Goal: Information Seeking & Learning: Learn about a topic

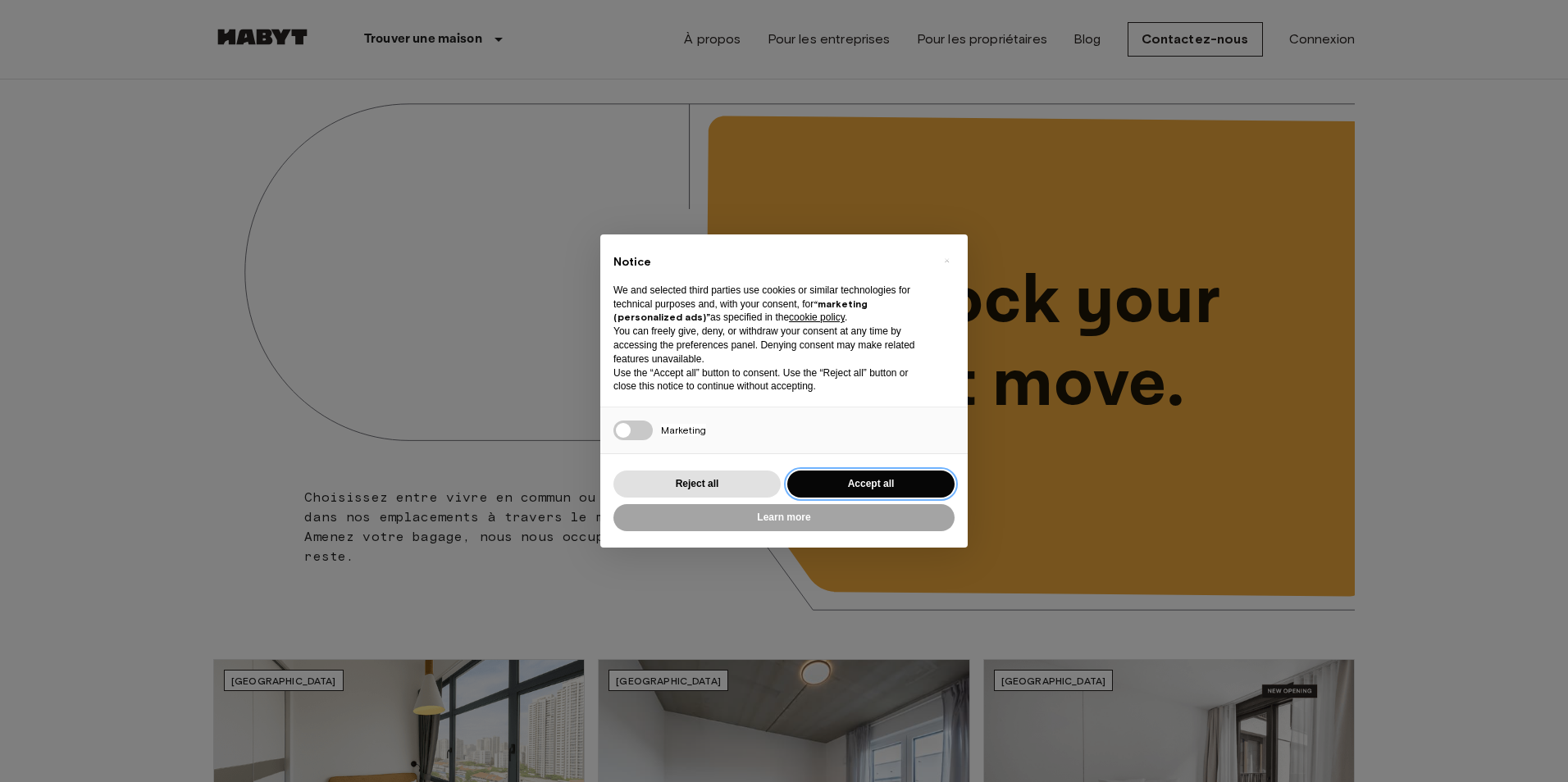
click at [900, 482] on button "Accept all" at bounding box center [871, 484] width 168 height 27
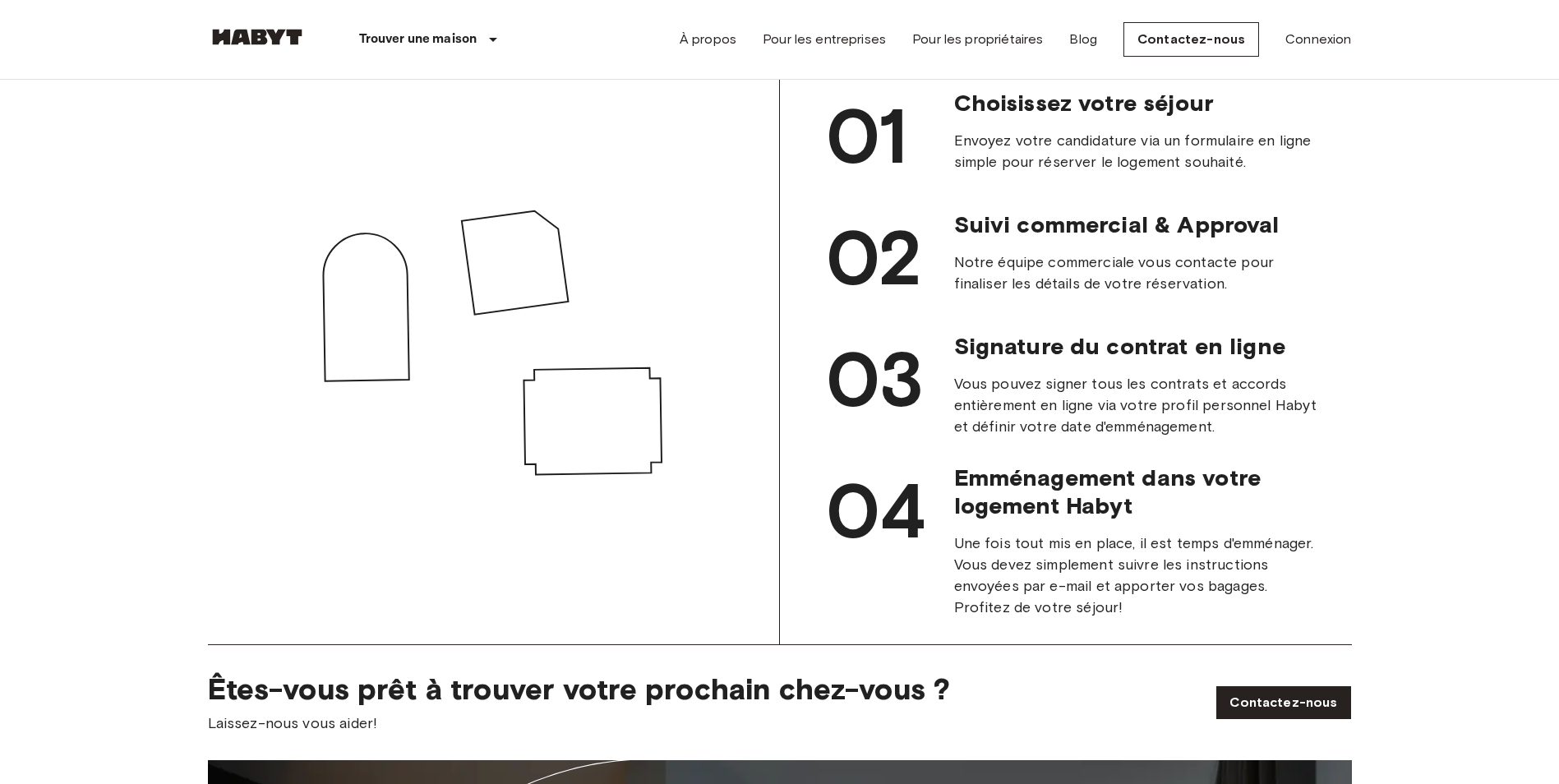
scroll to position [1561, 0]
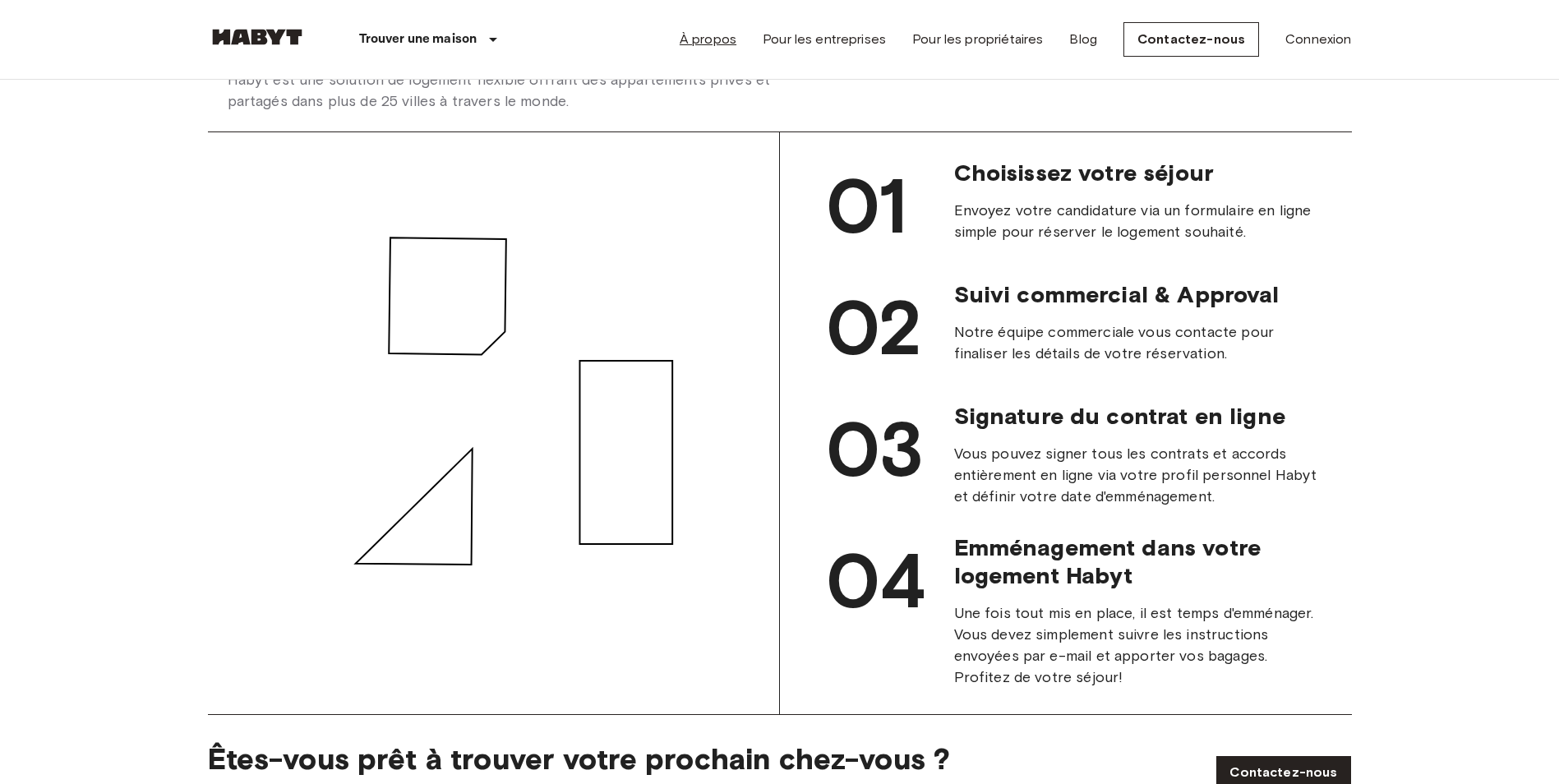
click at [720, 39] on link "À propos" at bounding box center [708, 40] width 56 height 20
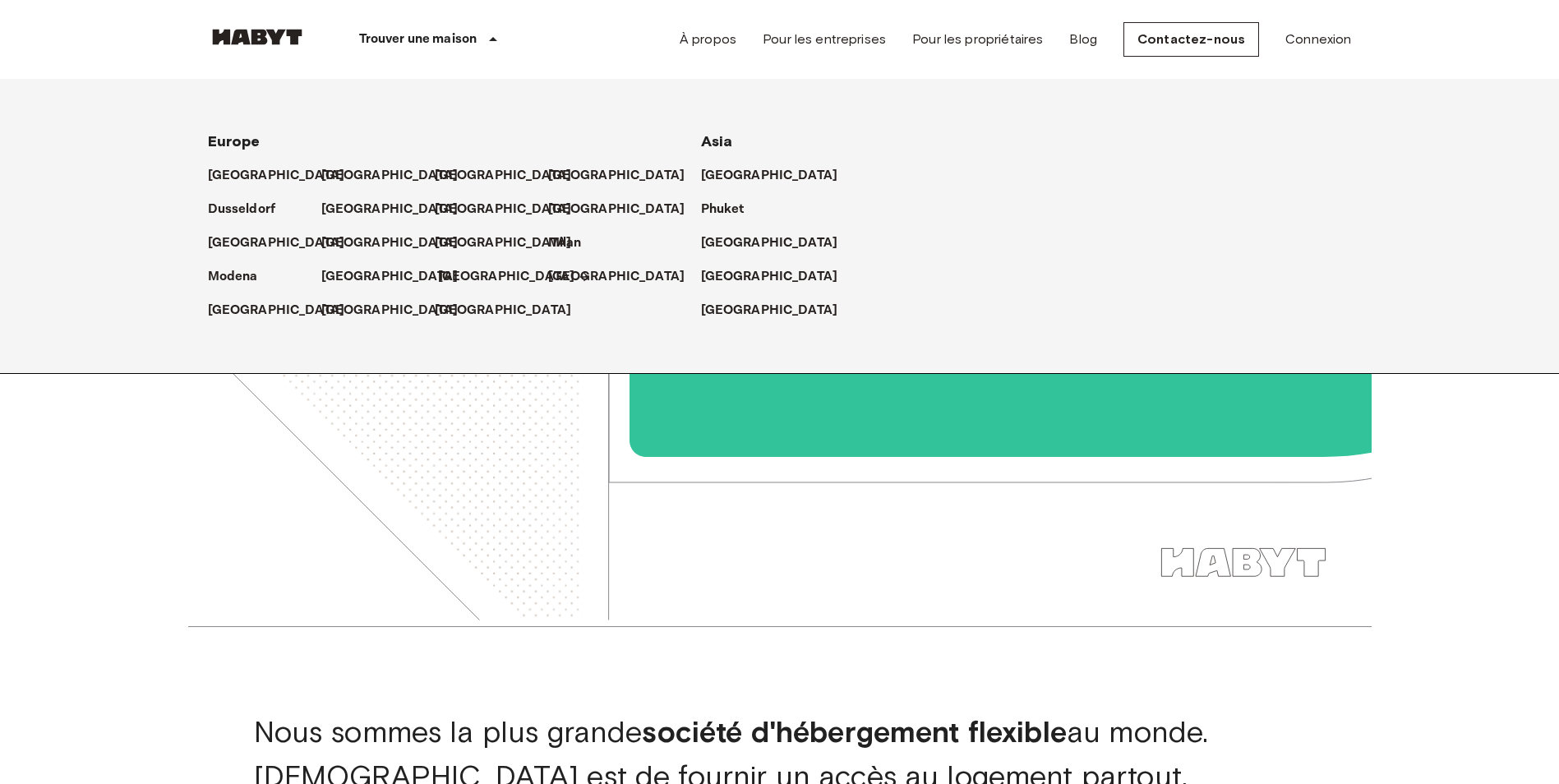
click at [449, 274] on p "[GEOGRAPHIC_DATA]" at bounding box center [507, 277] width 137 height 20
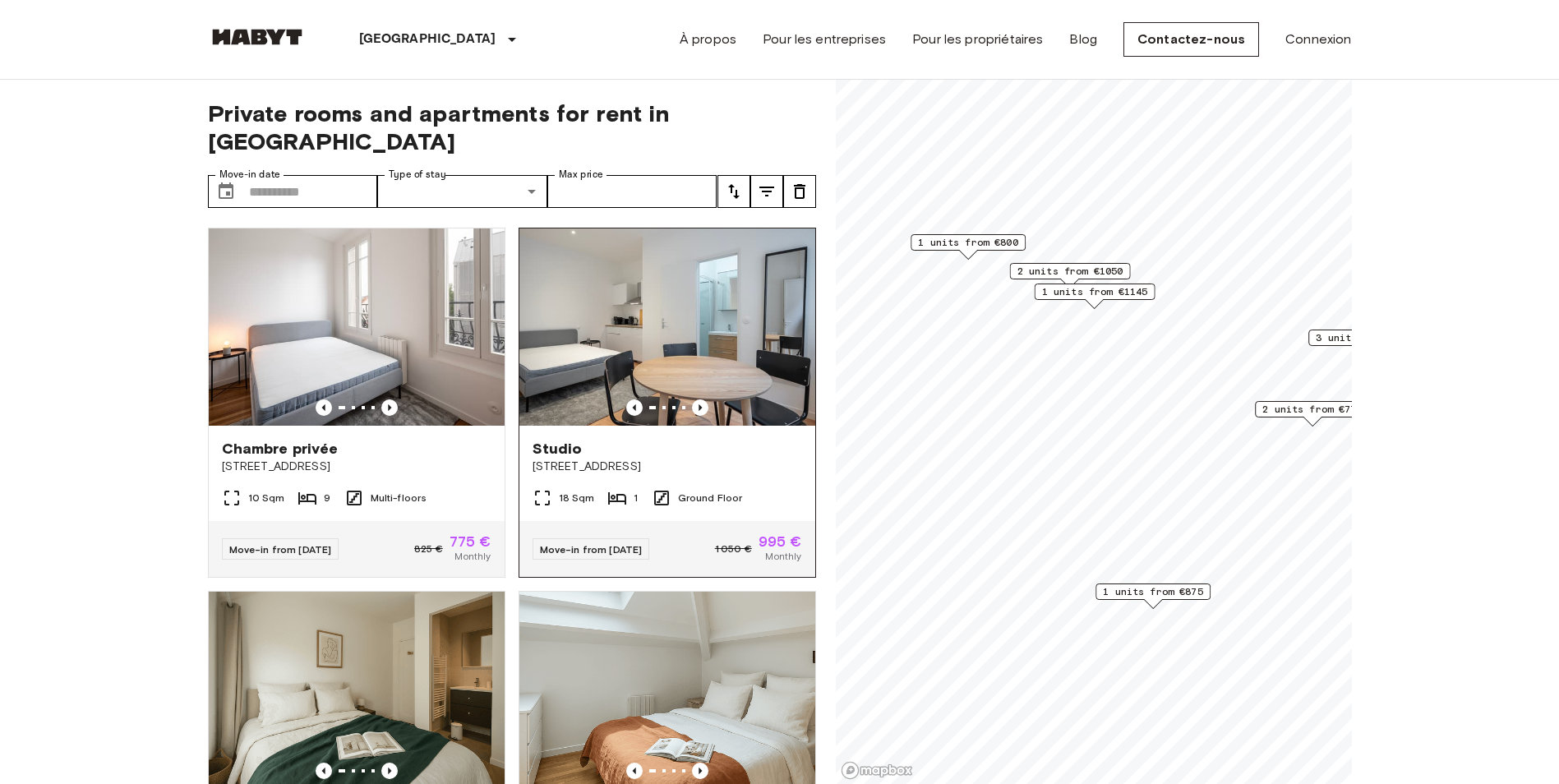
click at [656, 307] on img at bounding box center [666, 327] width 296 height 197
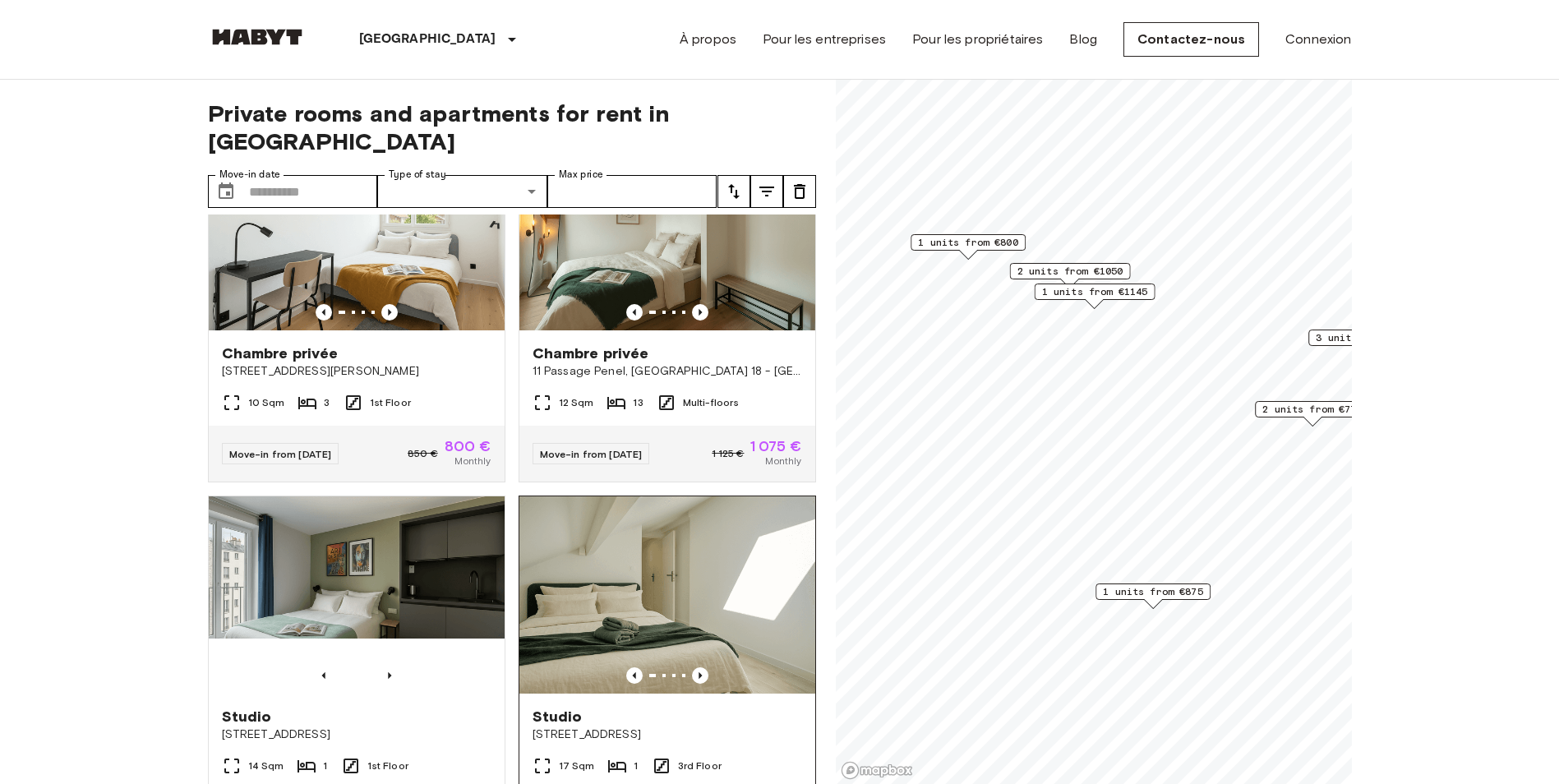
scroll to position [739, 0]
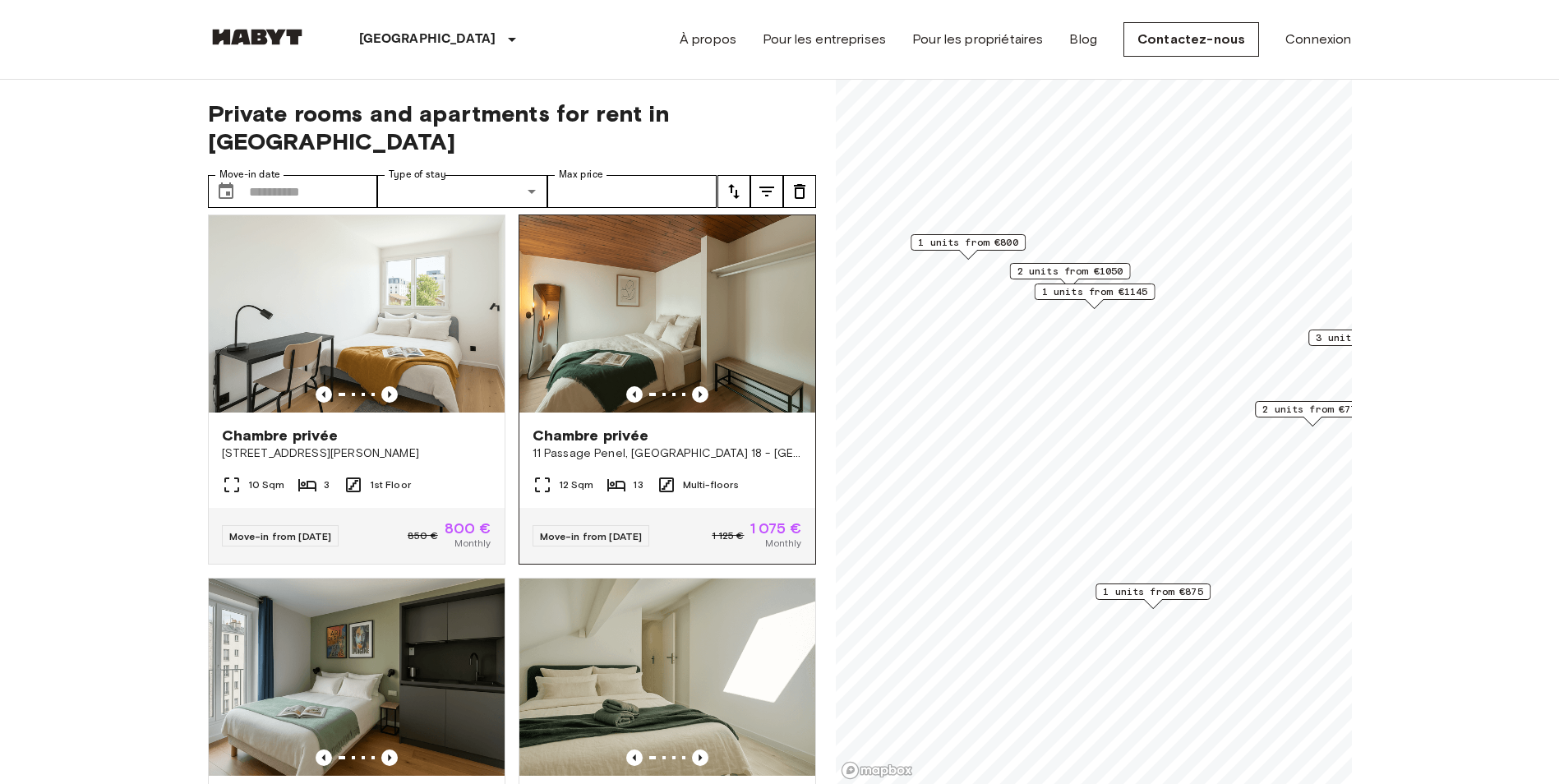
click at [658, 304] on img at bounding box center [666, 314] width 296 height 197
click at [280, 41] on img at bounding box center [257, 37] width 99 height 17
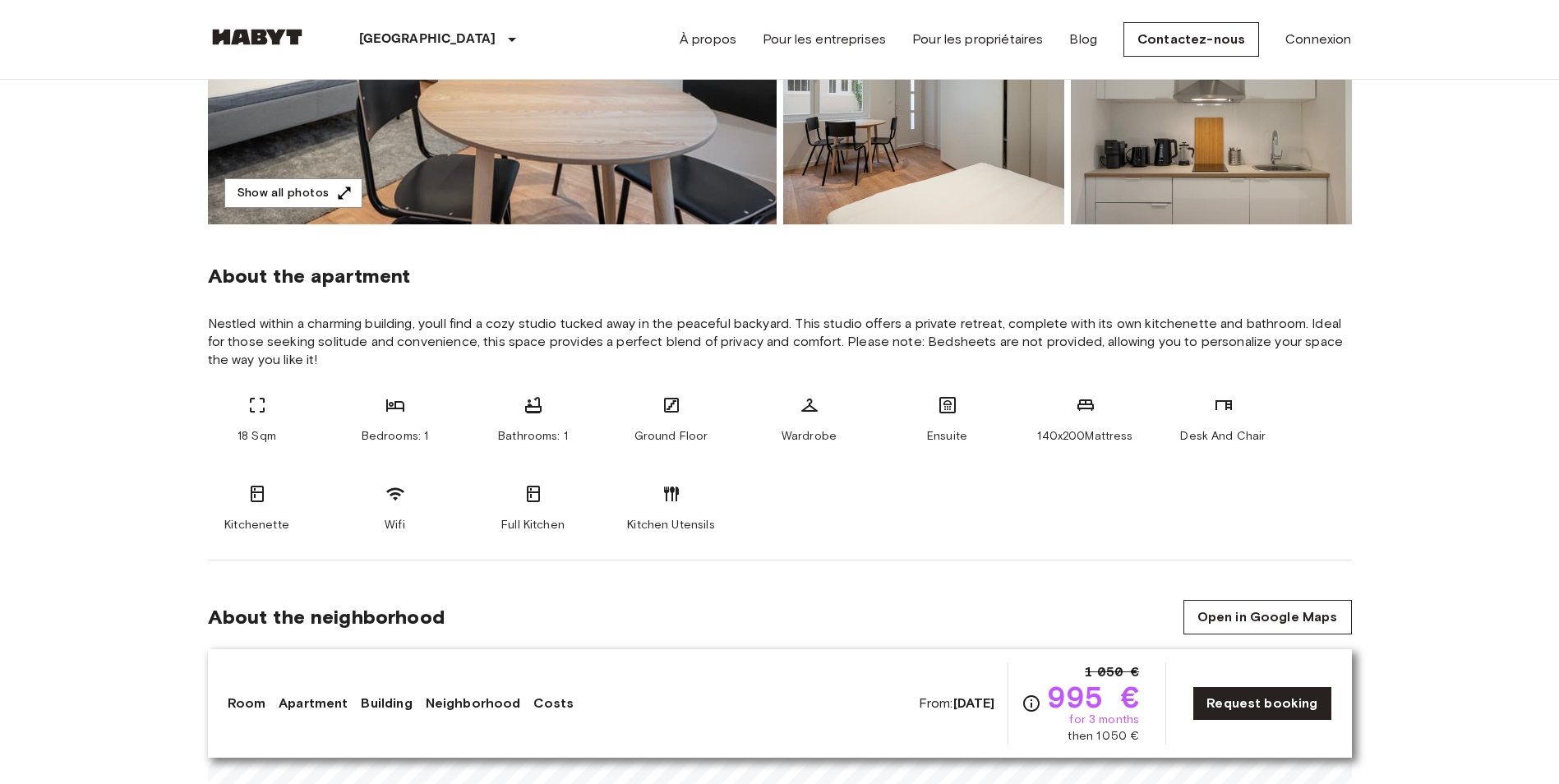
scroll to position [493, 0]
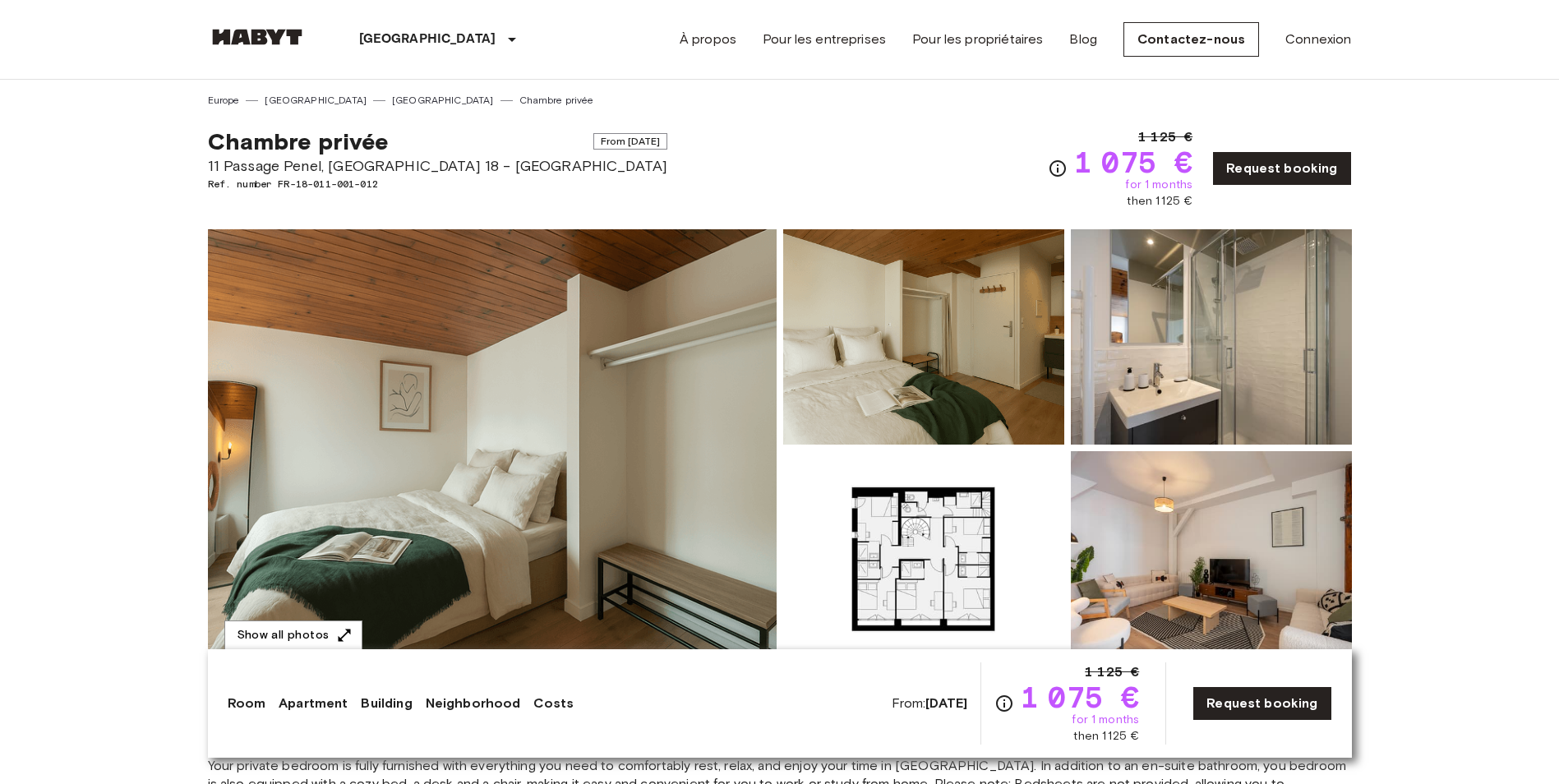
click at [844, 506] on img at bounding box center [923, 559] width 281 height 215
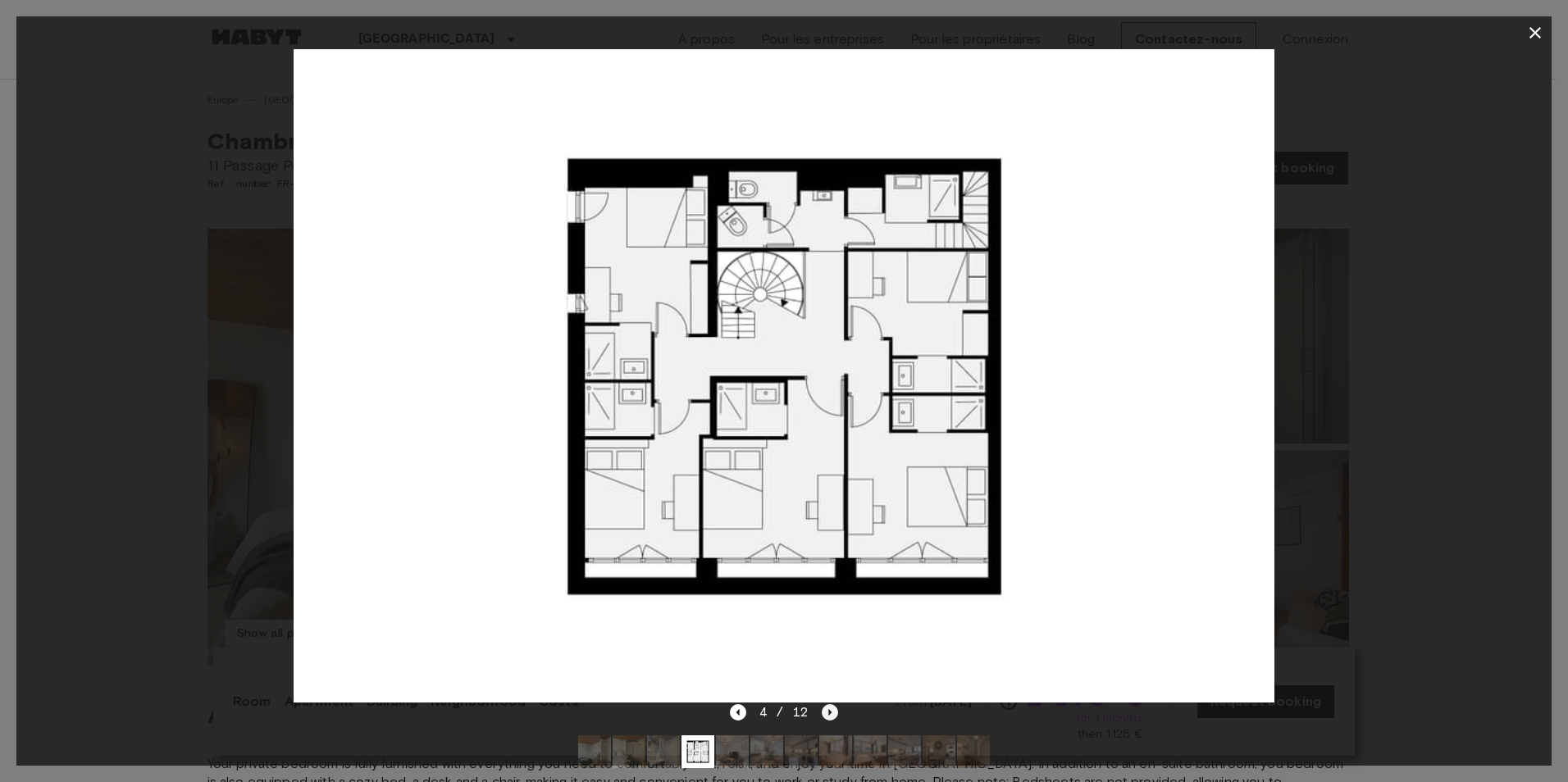
click at [829, 713] on icon "Next image" at bounding box center [831, 713] width 3 height 7
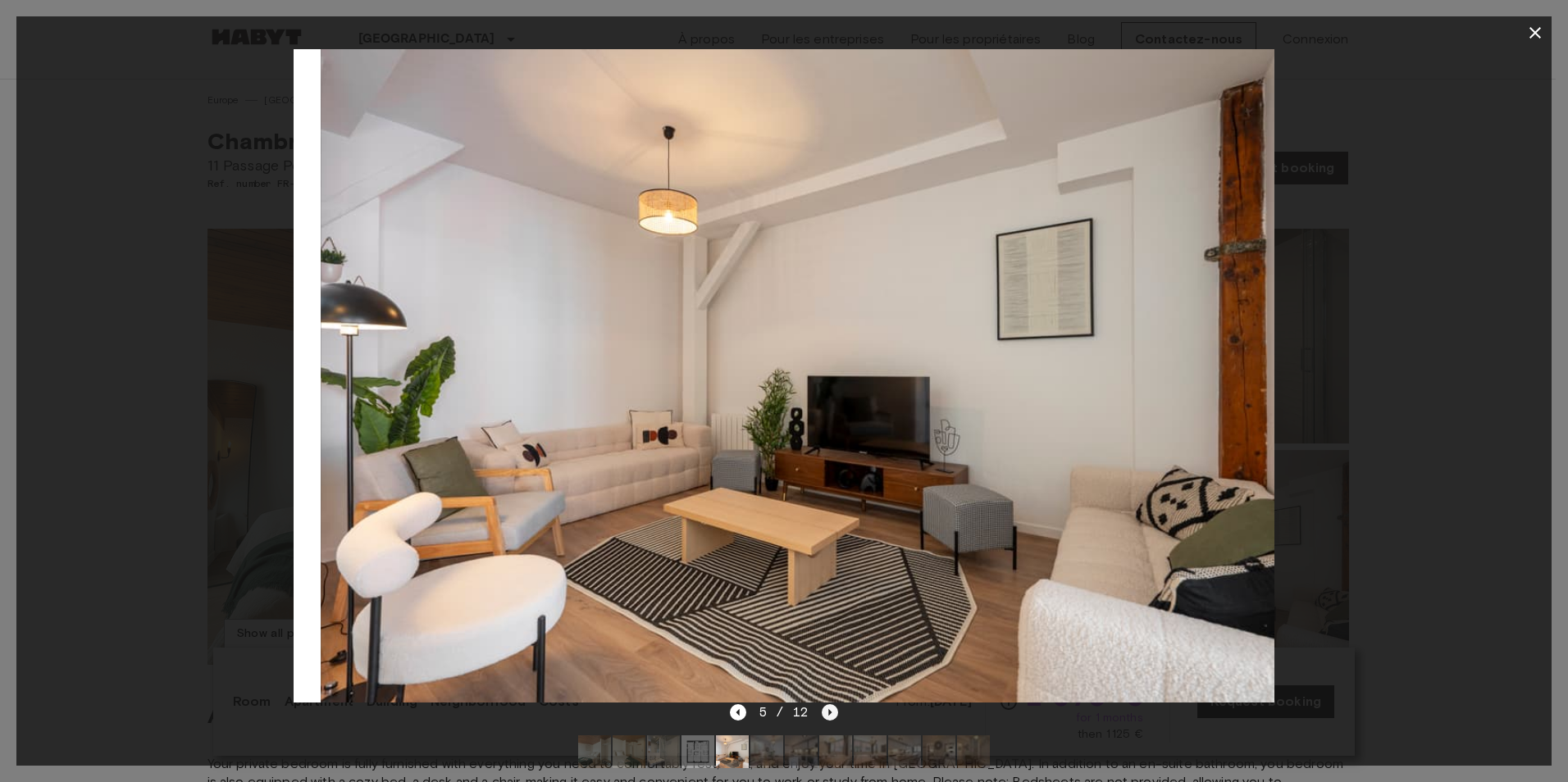
click at [829, 713] on icon "Next image" at bounding box center [831, 713] width 3 height 7
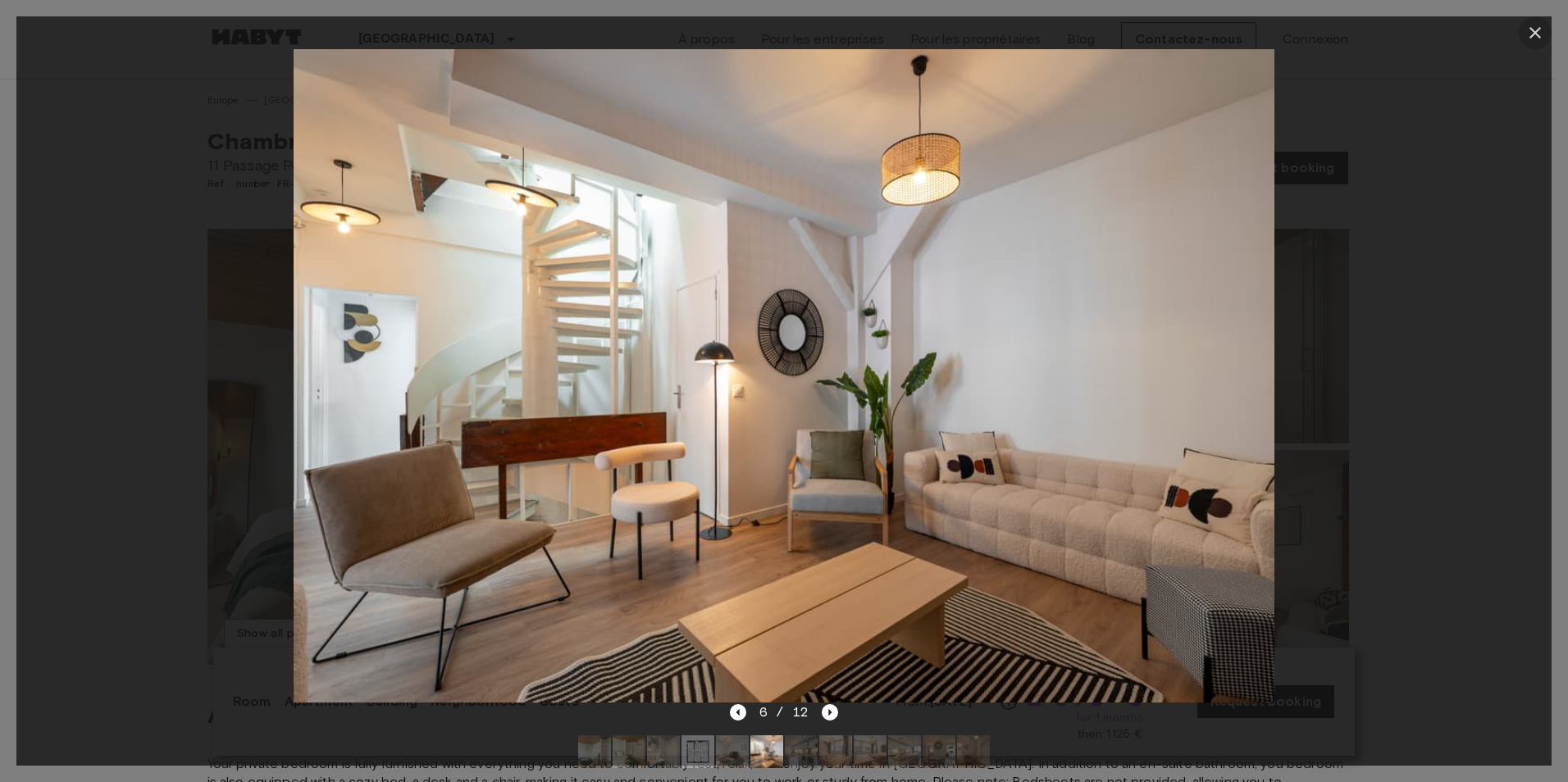
click at [1528, 36] on icon "button" at bounding box center [1535, 33] width 20 height 20
